Goal: Check status: Check status

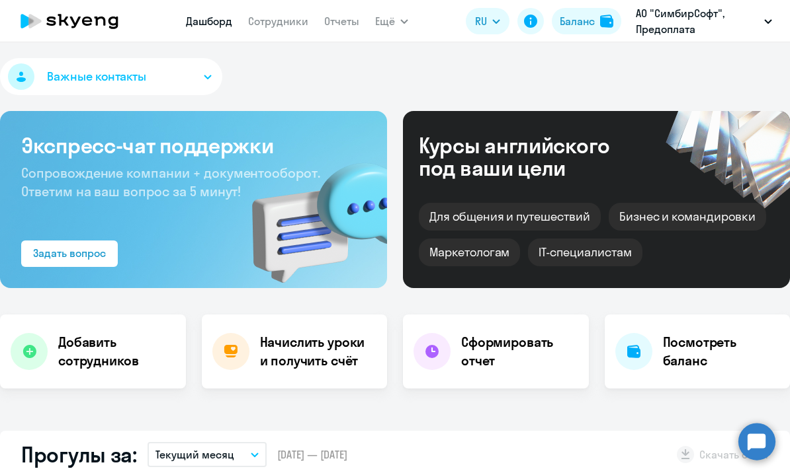
select select "30"
click at [596, 13] on button "Баланс" at bounding box center [586, 21] width 69 height 26
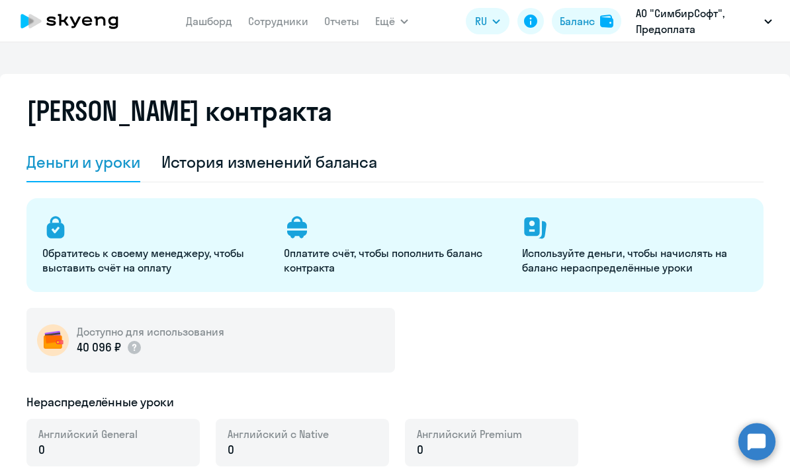
select select "english_adult_not_native_speaker"
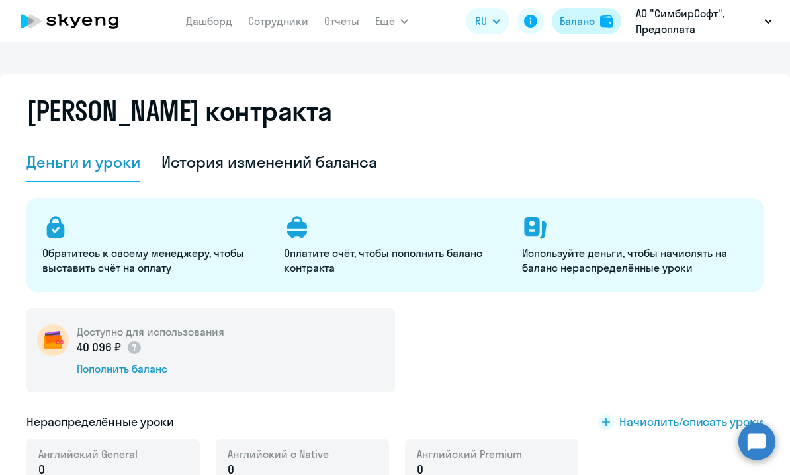
click at [562, 26] on div "Баланс" at bounding box center [576, 21] width 35 height 16
click at [336, 162] on div "История изменений баланса" at bounding box center [269, 161] width 216 height 21
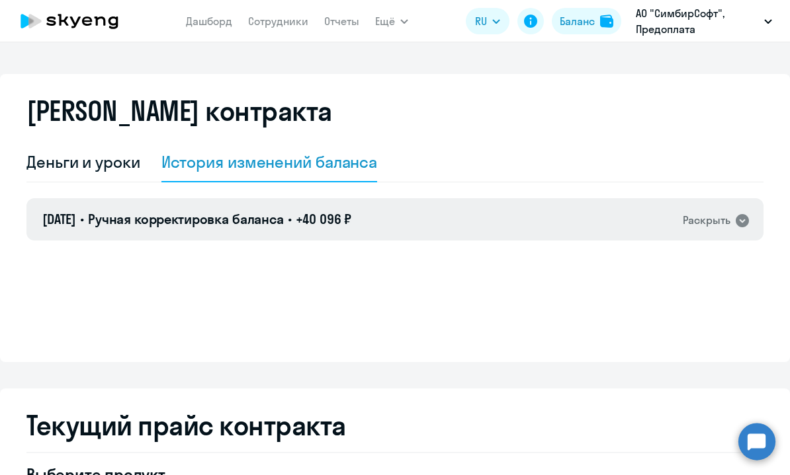
click at [420, 222] on div "[DATE] • Ручная корректировка баланса • +40 096 ₽ Раскрыть" at bounding box center [394, 219] width 737 height 42
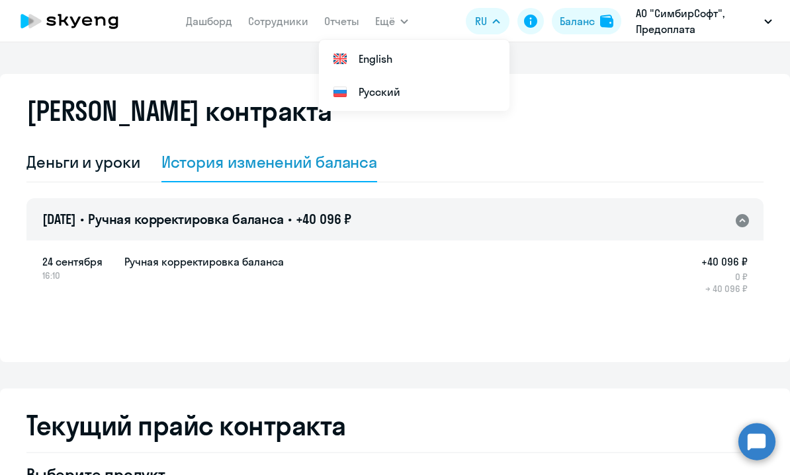
click at [473, 182] on div "Деньги и уроки История изменений баланса" at bounding box center [394, 163] width 737 height 40
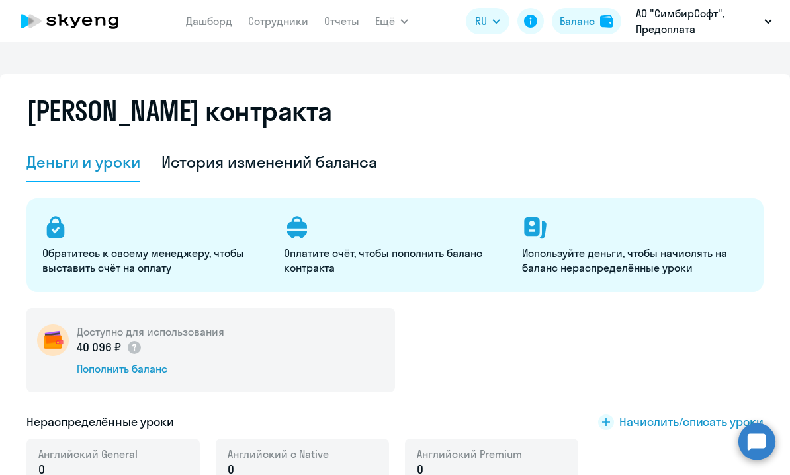
select select "english_adult_not_native_speaker"
